Goal: Navigation & Orientation: Go to known website

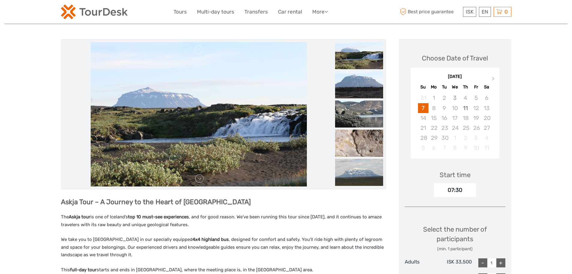
scroll to position [50, 0]
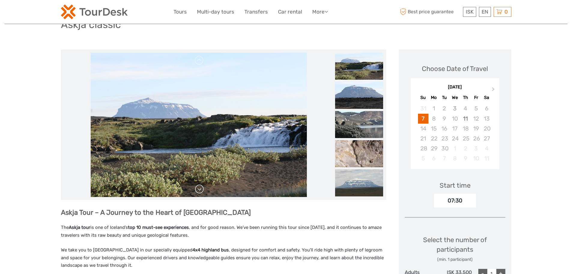
click at [201, 192] on link at bounding box center [200, 189] width 10 height 10
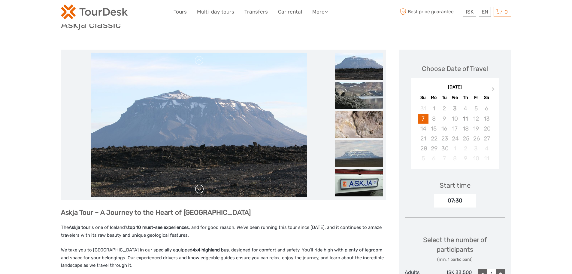
click at [200, 189] on link at bounding box center [200, 189] width 10 height 10
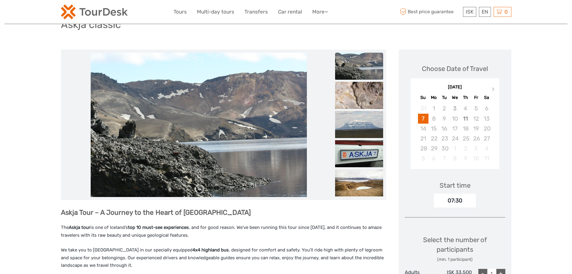
click at [200, 189] on link at bounding box center [200, 189] width 10 height 10
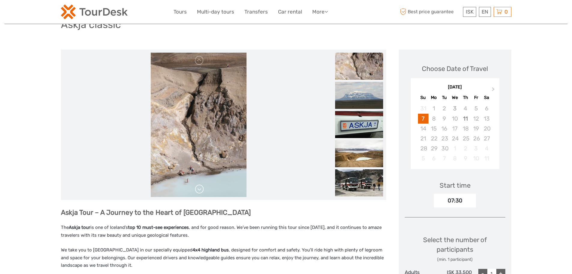
click at [200, 189] on link at bounding box center [200, 189] width 10 height 10
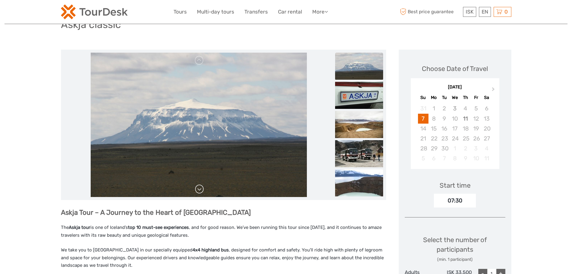
click at [200, 189] on link at bounding box center [200, 189] width 10 height 10
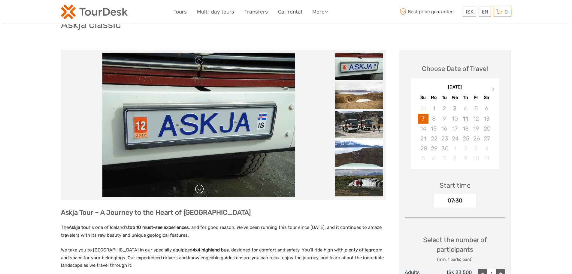
click at [200, 189] on link at bounding box center [200, 189] width 10 height 10
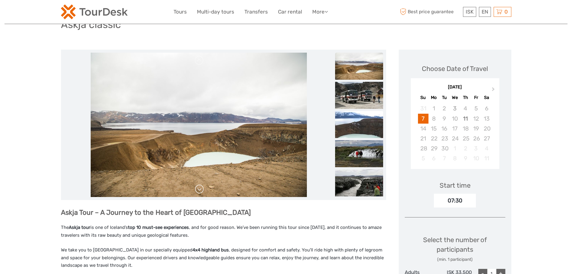
click at [200, 189] on link at bounding box center [200, 189] width 10 height 10
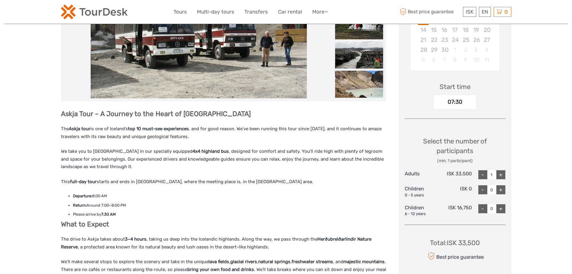
scroll to position [100, 0]
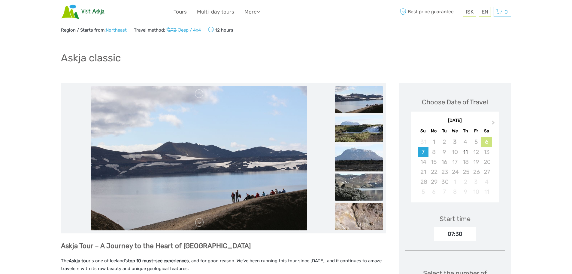
scroll to position [20, 0]
